Goal: Task Accomplishment & Management: Use online tool/utility

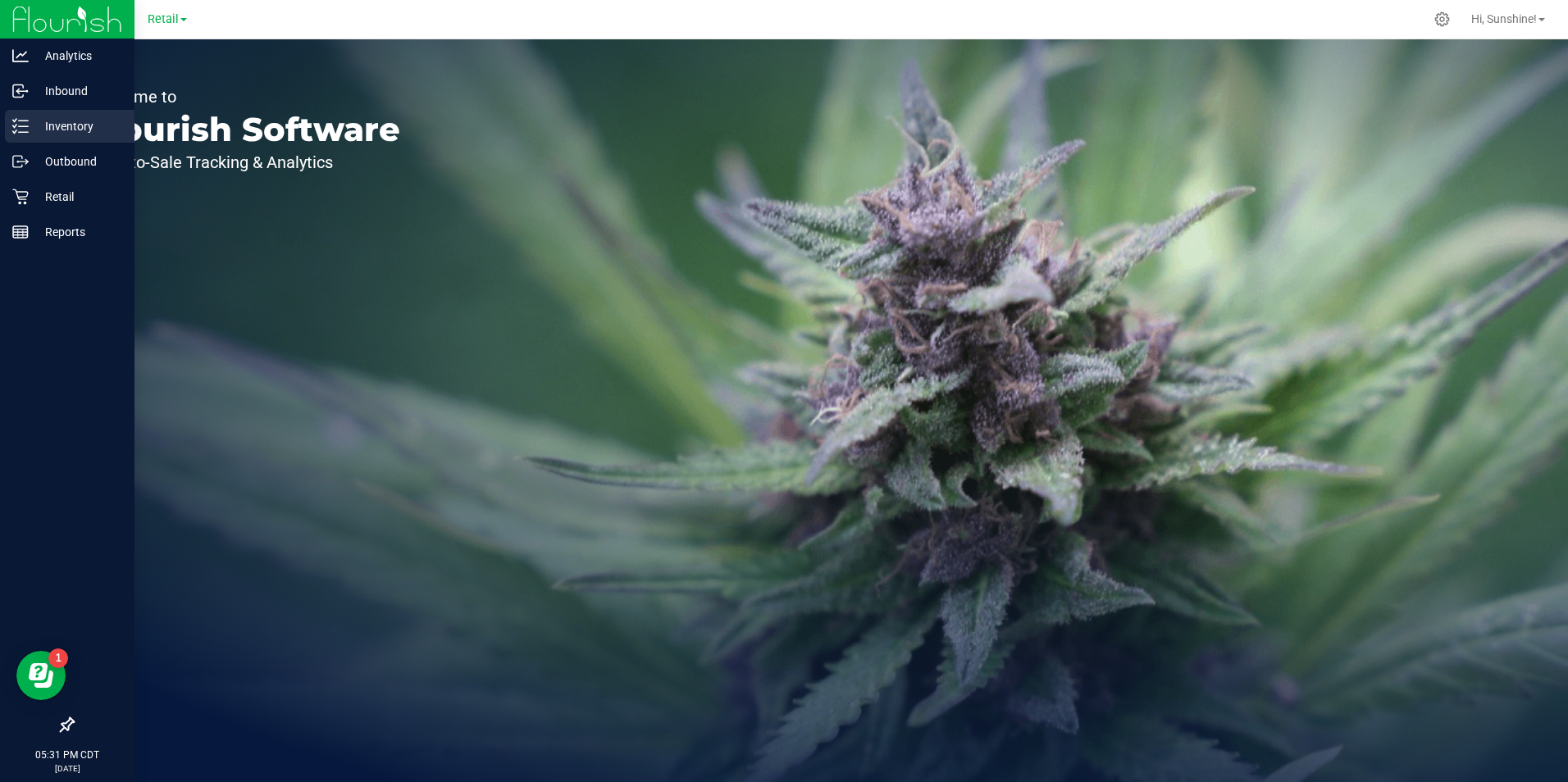
click at [23, 127] on line at bounding box center [23, 127] width 9 height 0
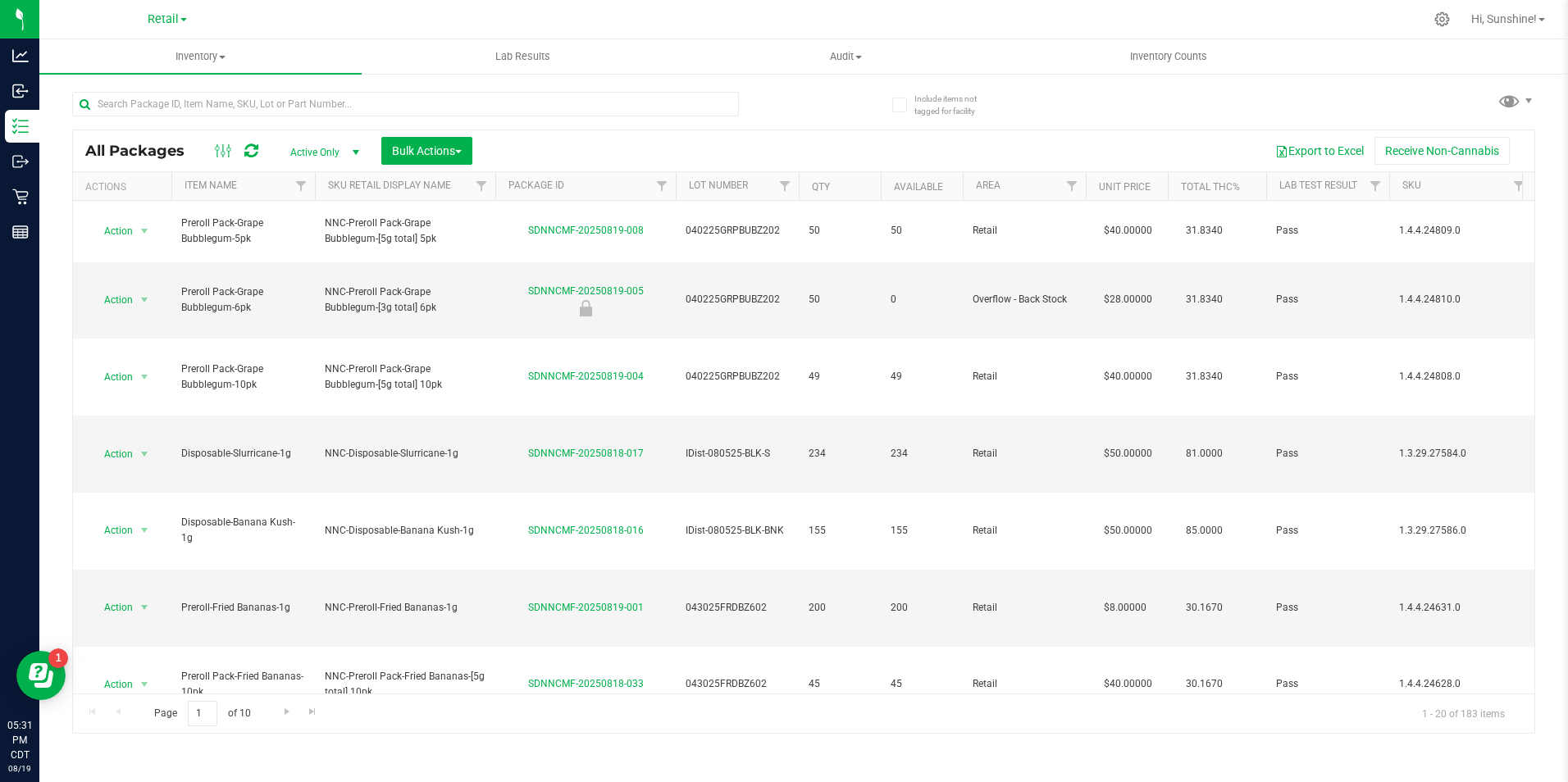
click at [645, 25] on div at bounding box center [859, 19] width 1130 height 32
click at [237, 108] on input "text" at bounding box center [404, 104] width 666 height 25
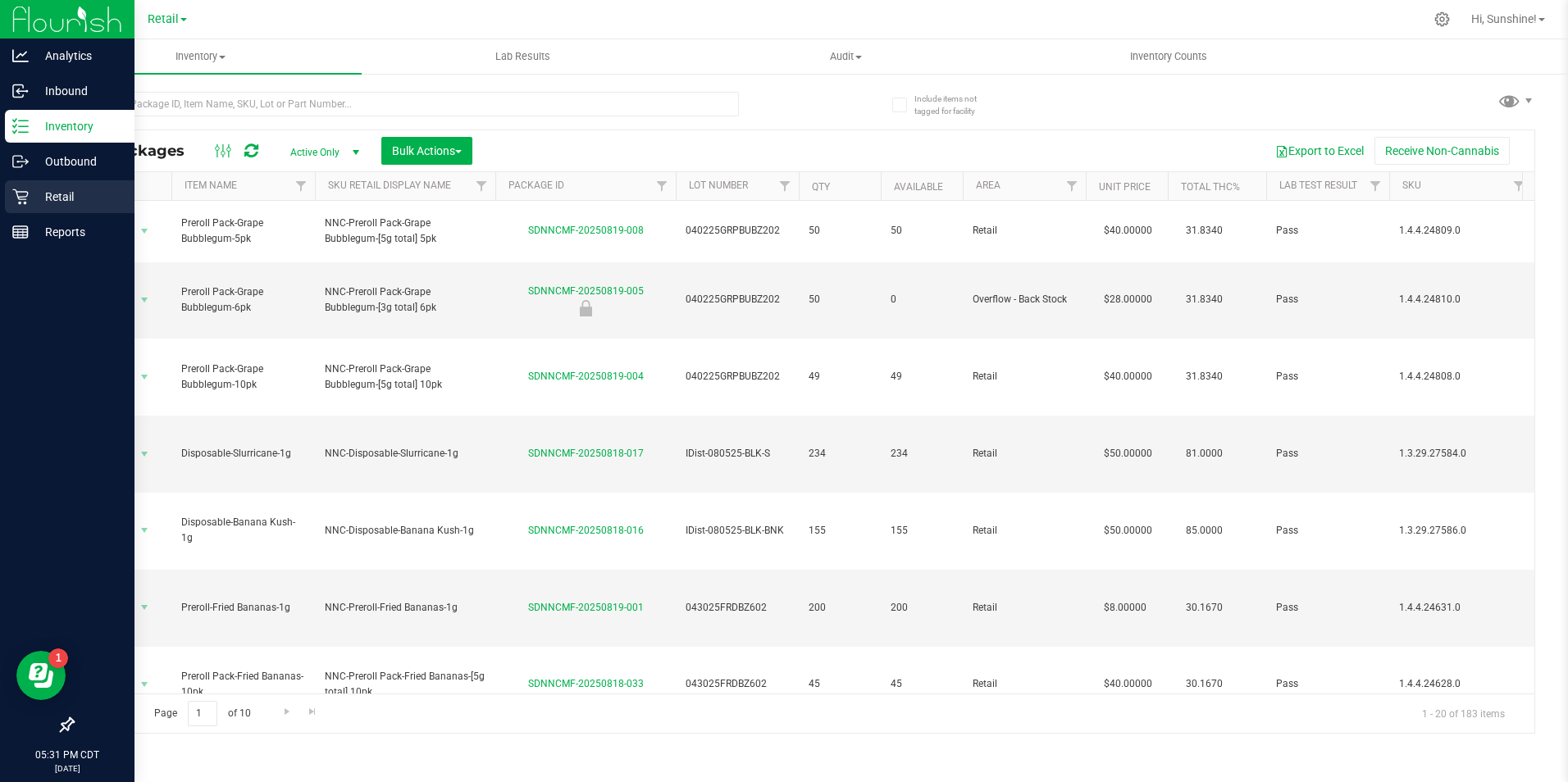
click at [21, 206] on div "Retail" at bounding box center [70, 196] width 130 height 33
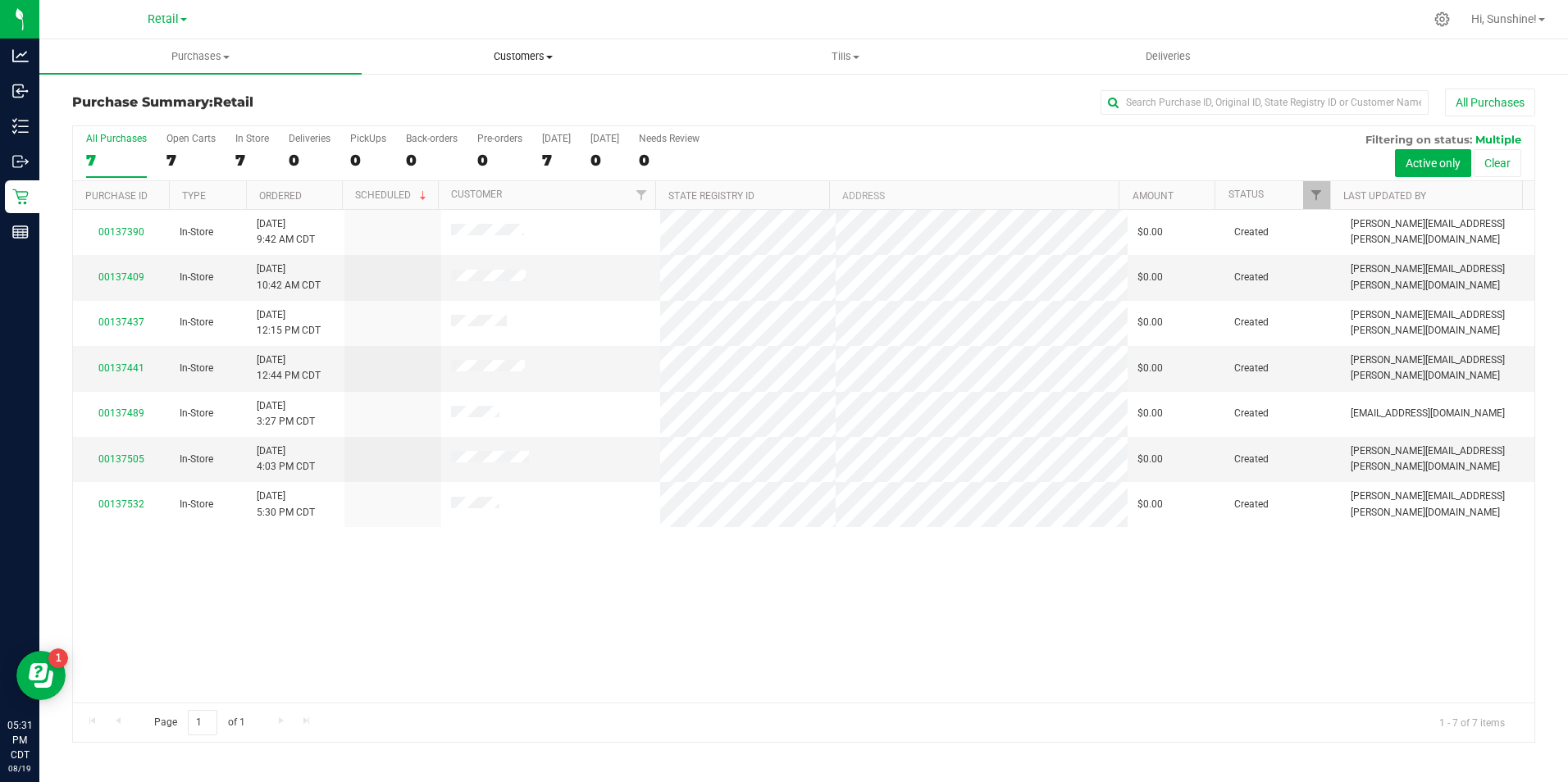
click at [515, 58] on span "Customers" at bounding box center [523, 56] width 321 height 15
click at [199, 57] on span "Purchases" at bounding box center [200, 56] width 321 height 15
click at [157, 95] on span "Summary of purchases" at bounding box center [124, 99] width 168 height 14
click at [218, 57] on span "Purchases" at bounding box center [211, 56] width 344 height 15
click at [136, 139] on span "All purchases" at bounding box center [98, 138] width 117 height 14
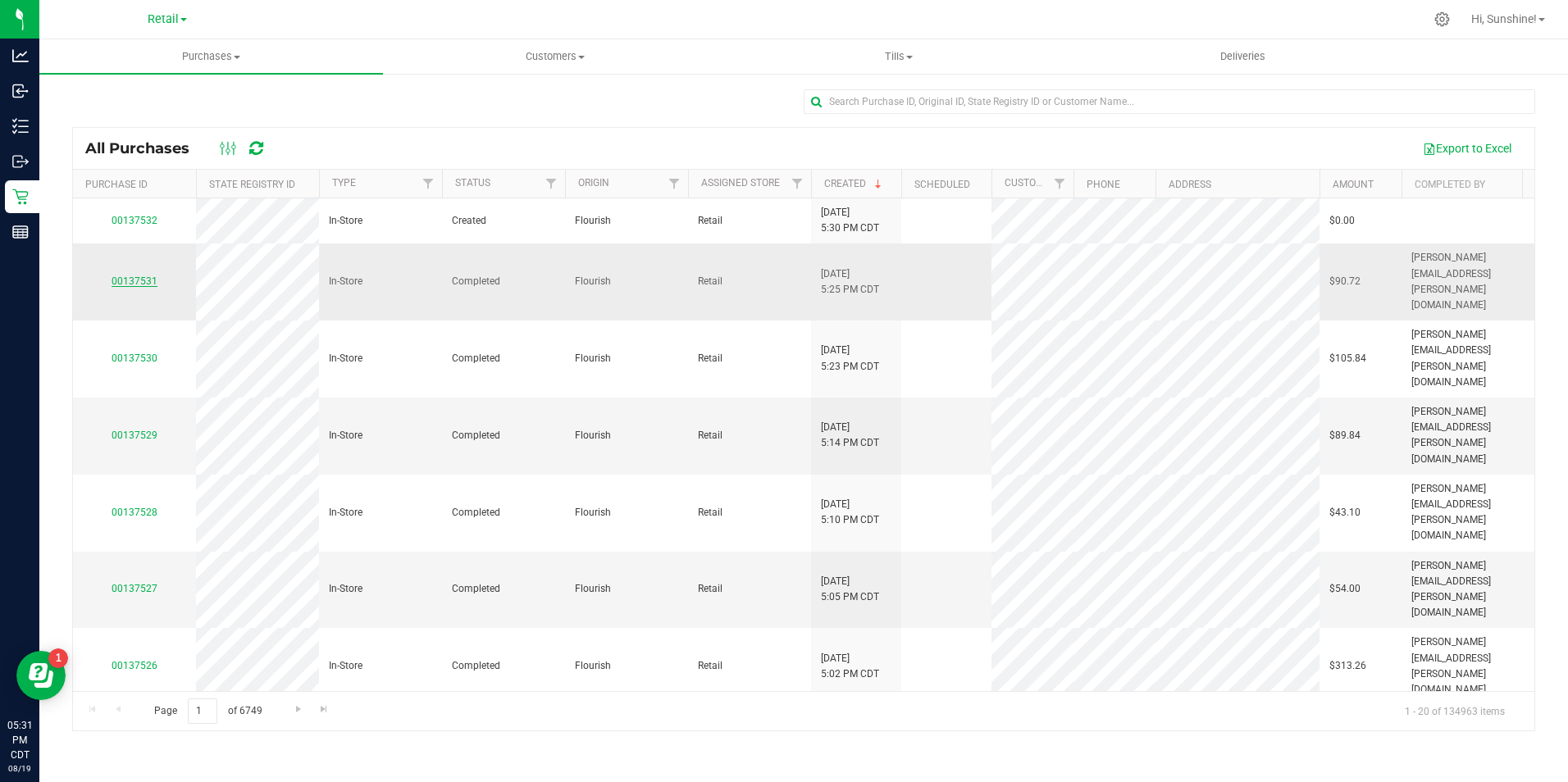
click at [140, 276] on link "00137531" at bounding box center [134, 282] width 46 height 12
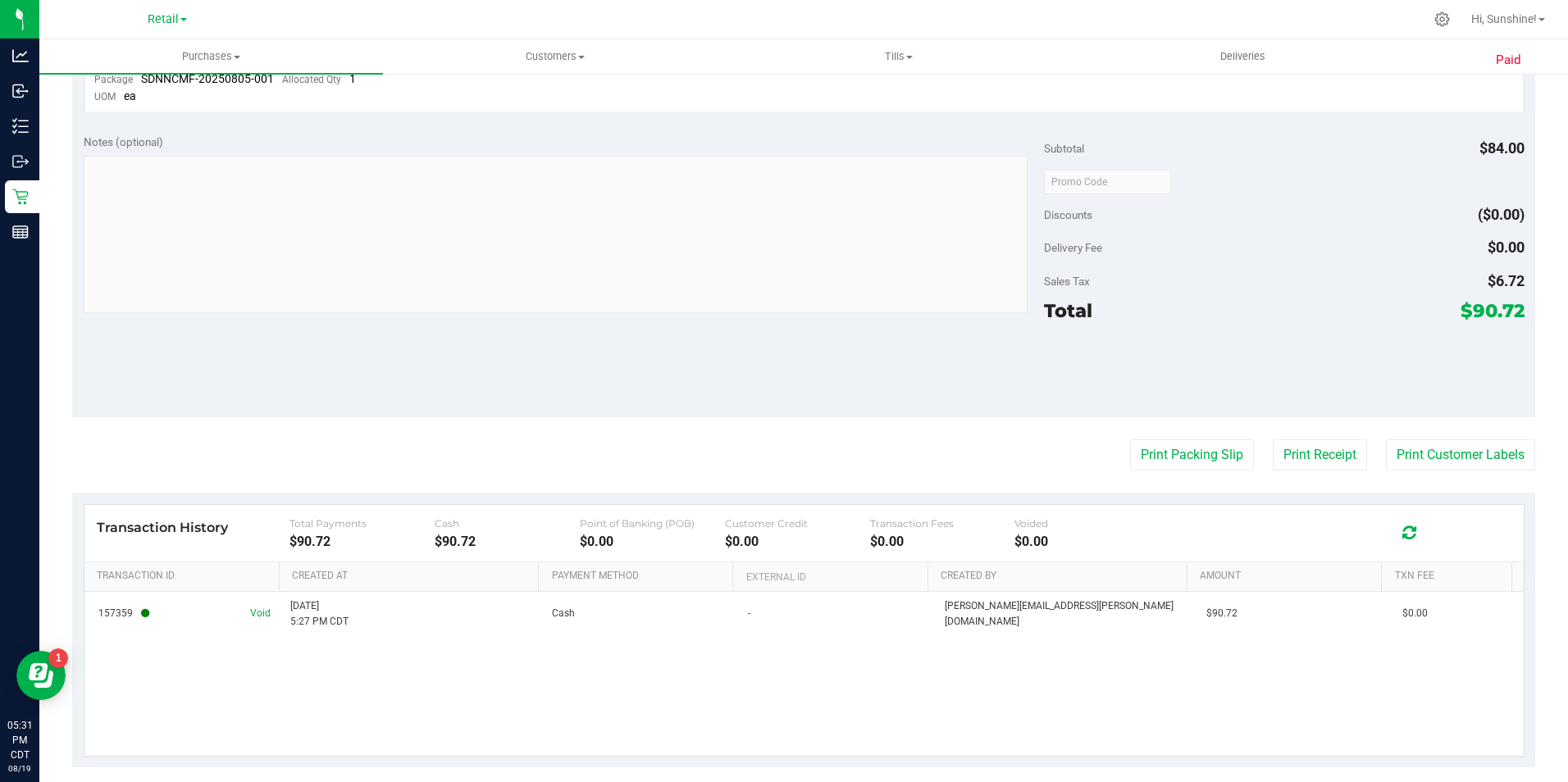
scroll to position [607, 0]
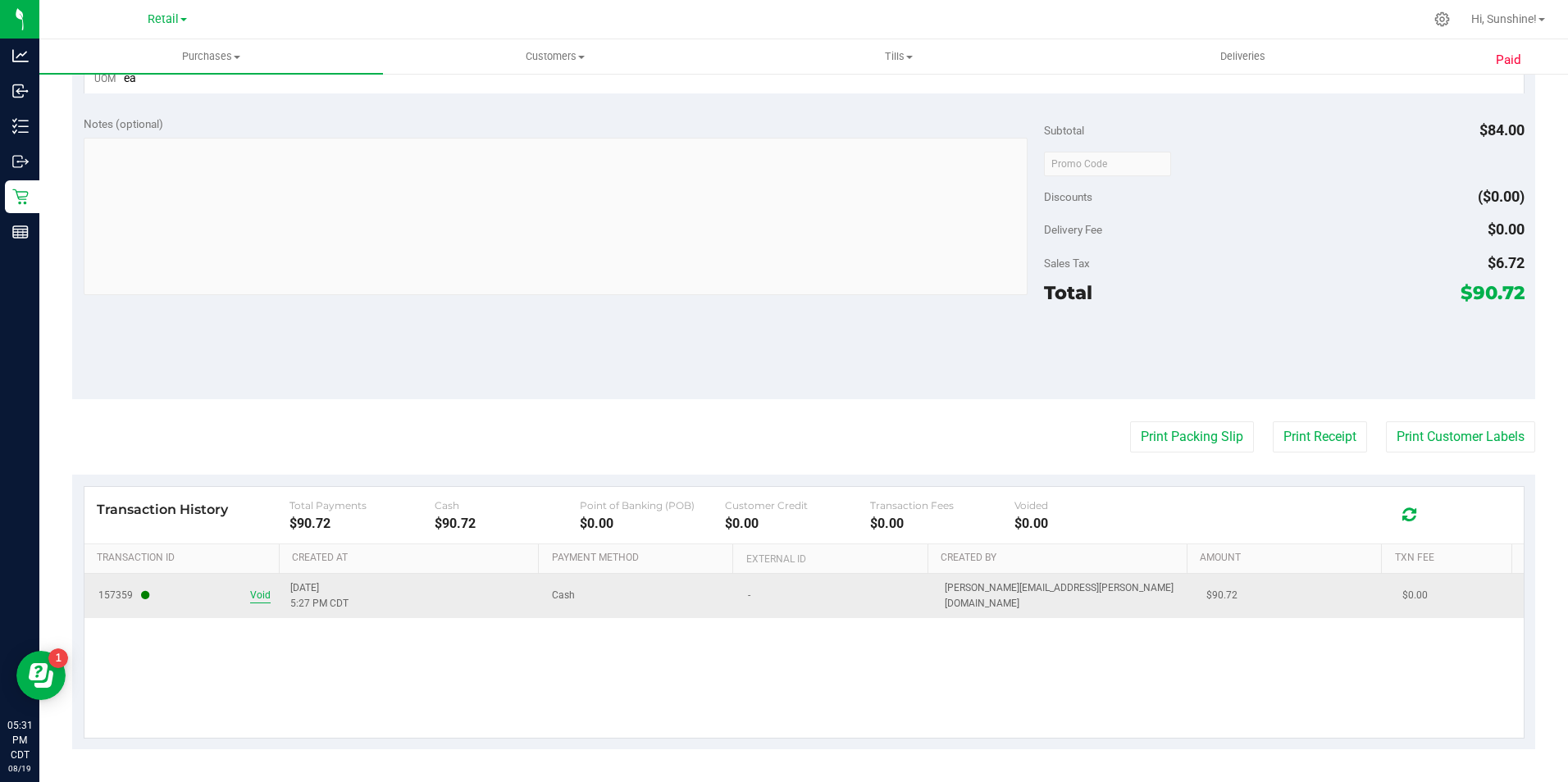
click at [255, 598] on span "Void" at bounding box center [260, 596] width 21 height 16
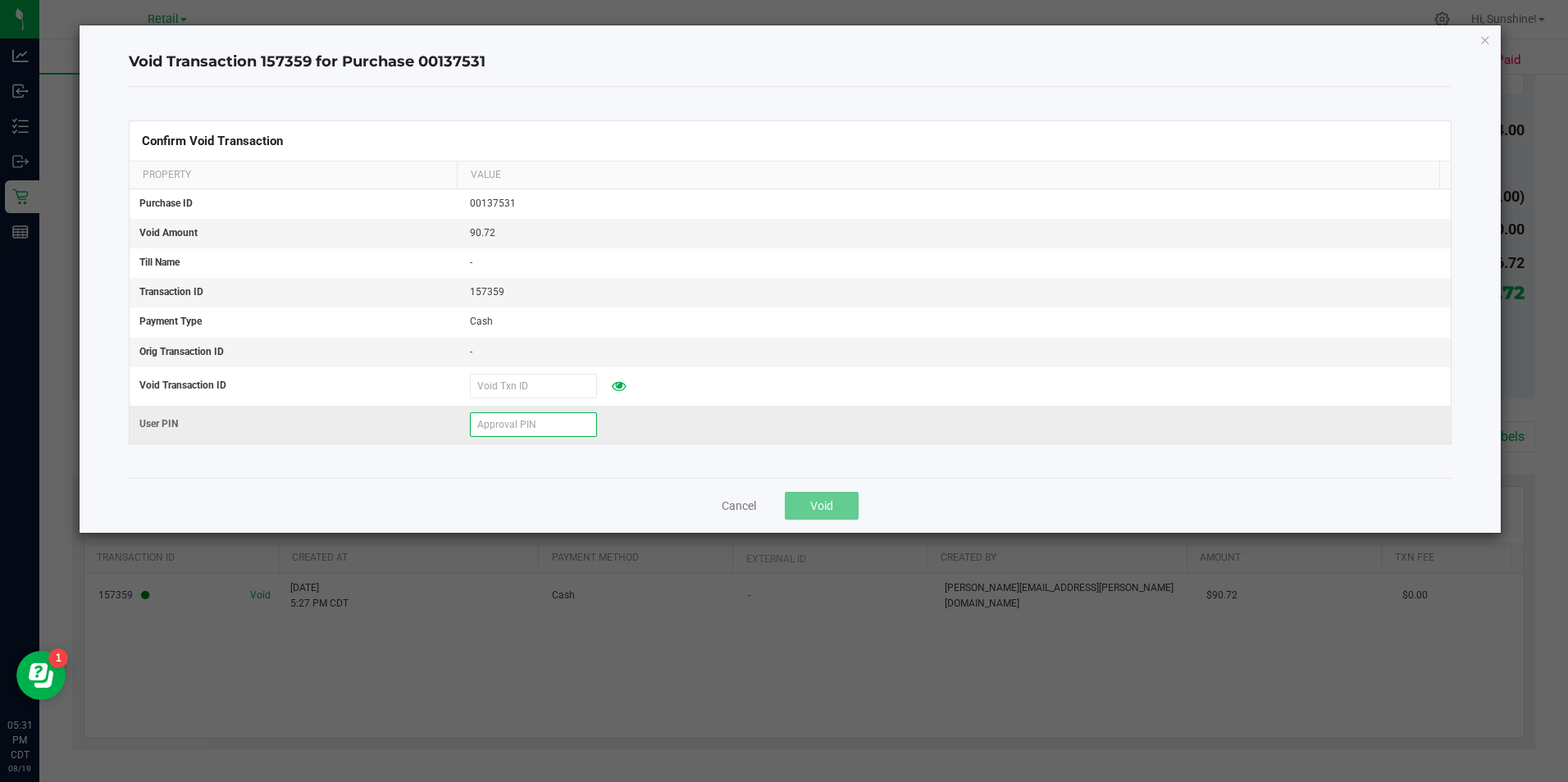
click at [529, 423] on input "text" at bounding box center [534, 424] width 128 height 25
type input "910741"
click at [826, 511] on span "Void" at bounding box center [821, 505] width 23 height 13
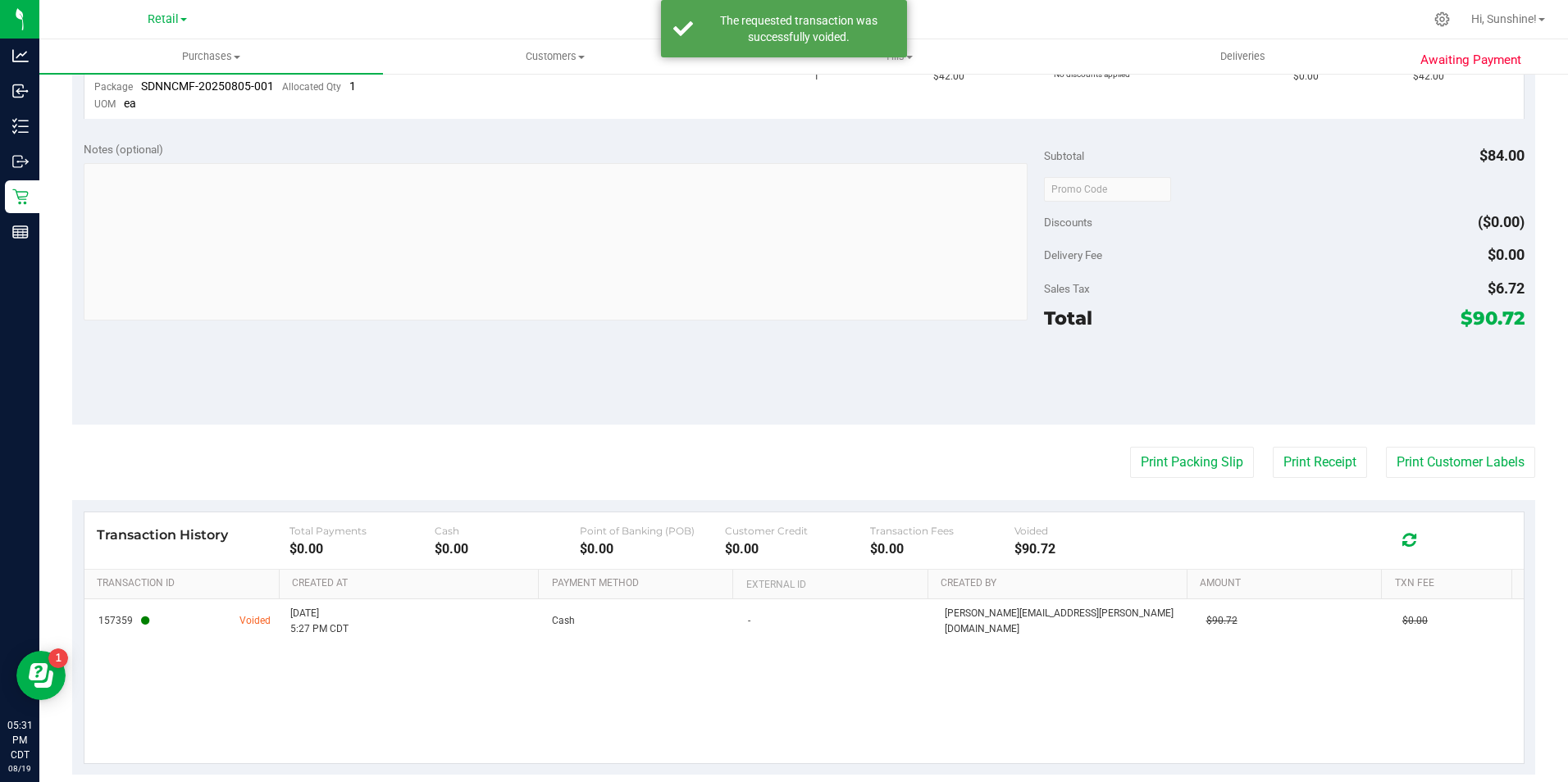
scroll to position [0, 0]
